Goal: Task Accomplishment & Management: Use online tool/utility

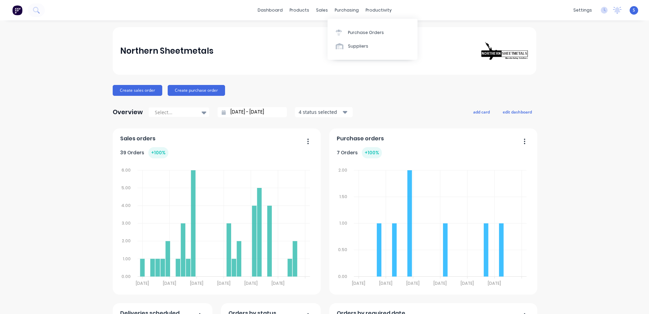
click at [348, 35] on div "Purchase Orders" at bounding box center [366, 33] width 36 height 6
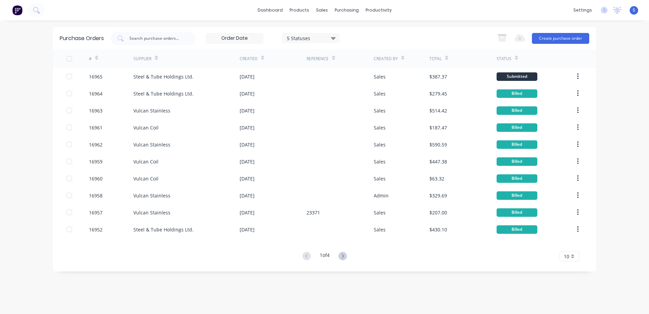
click at [171, 77] on div "Steel & Tube Holdings Ltd." at bounding box center [163, 76] width 60 height 7
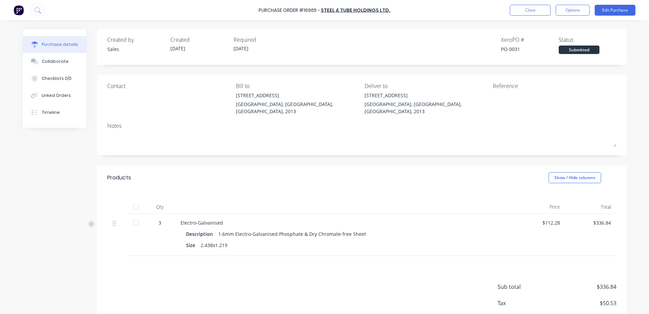
click at [431, 11] on button "Options" at bounding box center [572, 10] width 34 height 11
click at [431, 27] on div "Print / Email" at bounding box center [557, 28] width 52 height 10
click at [431, 53] on div "Without pricing" at bounding box center [557, 55] width 52 height 10
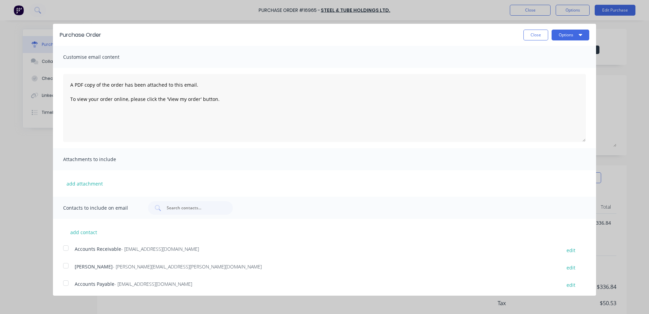
click at [431, 36] on button "Options" at bounding box center [570, 35] width 38 height 11
click at [431, 51] on div "Print" at bounding box center [557, 52] width 52 height 10
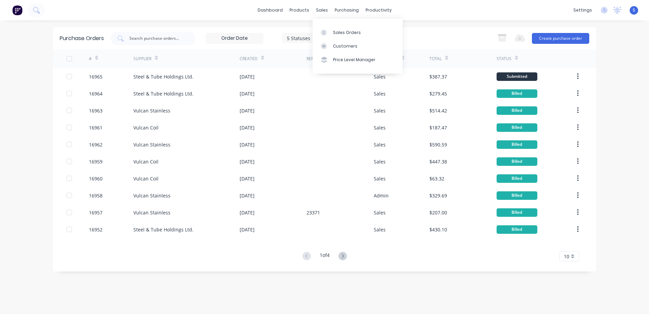
click at [318, 12] on div "sales" at bounding box center [321, 10] width 19 height 10
click at [337, 33] on div "Sales Orders" at bounding box center [347, 33] width 28 height 6
